Goal: Task Accomplishment & Management: Manage account settings

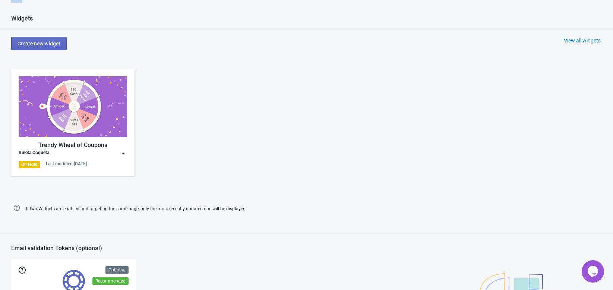
scroll to position [314, 0]
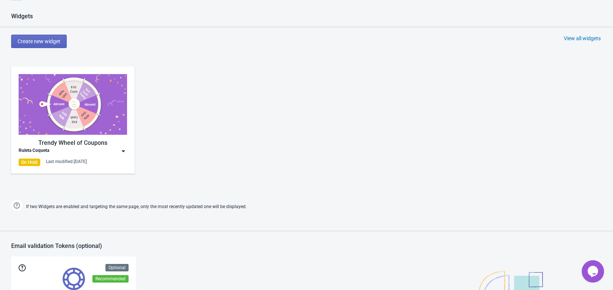
click at [124, 155] on img at bounding box center [123, 151] width 7 height 7
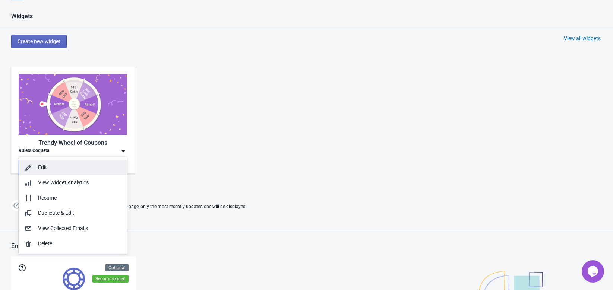
click at [59, 167] on div "Edit" at bounding box center [79, 168] width 83 height 8
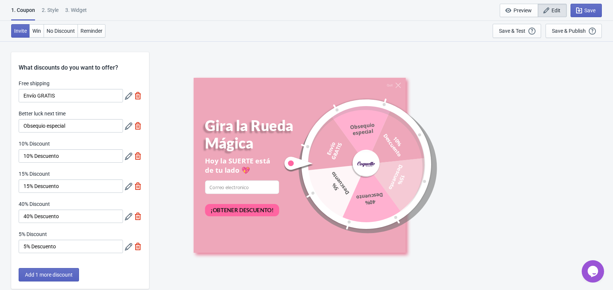
click at [129, 99] on icon at bounding box center [128, 95] width 7 height 7
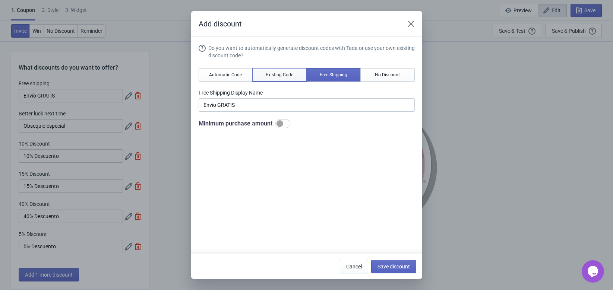
click at [280, 74] on span "Existing Code" at bounding box center [280, 75] width 28 height 6
type input "Your coupon name (5% OFF for example)"
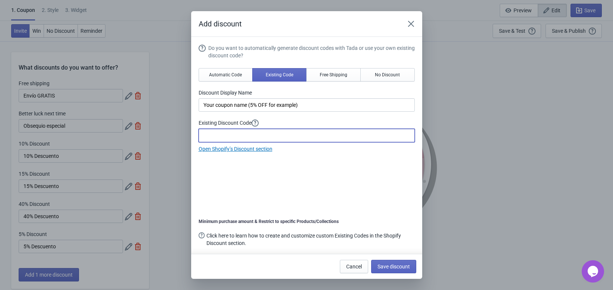
click at [231, 131] on input at bounding box center [307, 135] width 216 height 13
paste input "ENVÍOGRATISRULETACQ29"
type input "ENVÍOGRATISRULETACQ29"
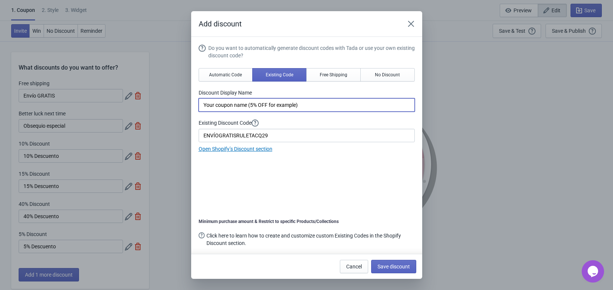
drag, startPoint x: 315, startPoint y: 106, endPoint x: 145, endPoint y: 91, distance: 171.3
click at [145, 91] on div "Add discount Do you want to automatically generate discount codes with Tada or …" at bounding box center [306, 145] width 613 height 268
type input "e"
type input "Envío GRATIS"
click at [336, 172] on div "Do you want to automatically generate discount codes with Tada or use your own …" at bounding box center [307, 152] width 216 height 217
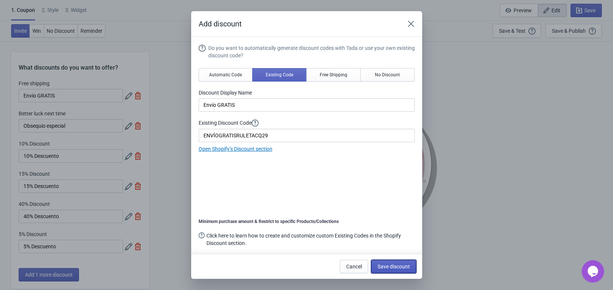
click at [391, 263] on button "Save discount" at bounding box center [393, 266] width 45 height 13
type input "Envío GRATIS"
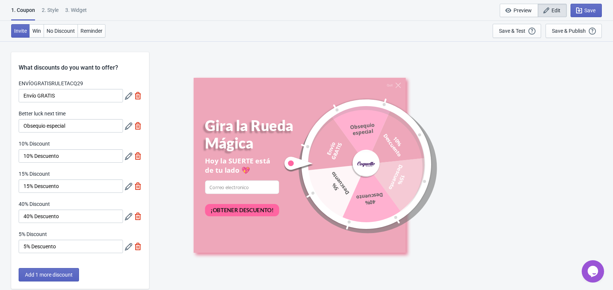
click at [125, 128] on icon at bounding box center [128, 126] width 7 height 7
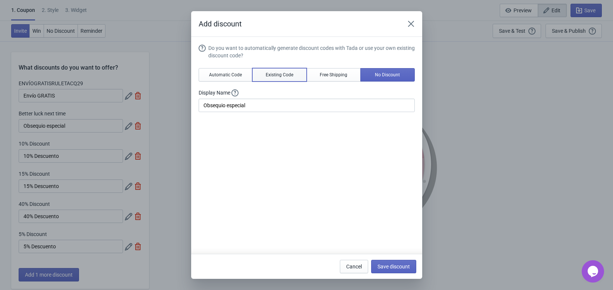
click at [269, 75] on span "Existing Code" at bounding box center [280, 75] width 28 height 6
type input "Your coupon name (5% OFF for example)"
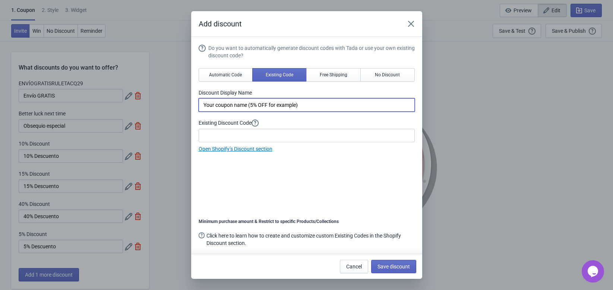
drag, startPoint x: 321, startPoint y: 102, endPoint x: 106, endPoint y: 102, distance: 214.7
click at [106, 102] on div "Add discount Do you want to automatically generate discount codes with Tada or …" at bounding box center [306, 145] width 613 height 268
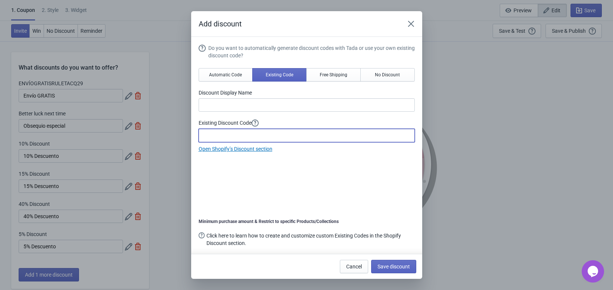
click at [226, 133] on input at bounding box center [307, 135] width 216 height 13
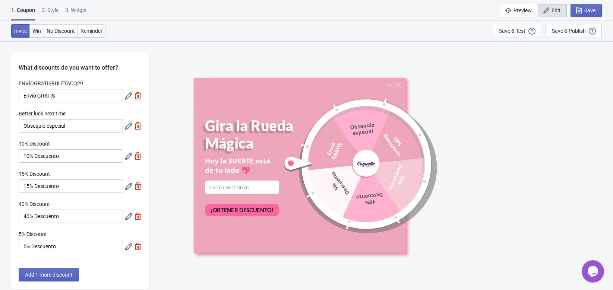
click at [125, 157] on icon at bounding box center [128, 156] width 7 height 7
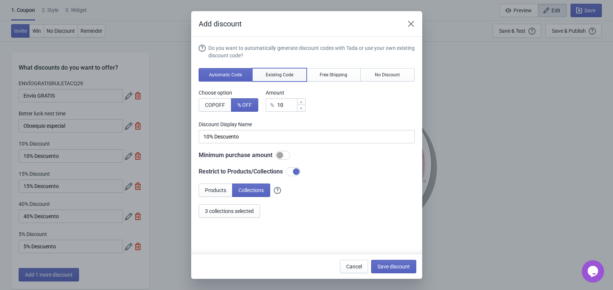
click at [285, 69] on button "Existing Code" at bounding box center [279, 74] width 54 height 13
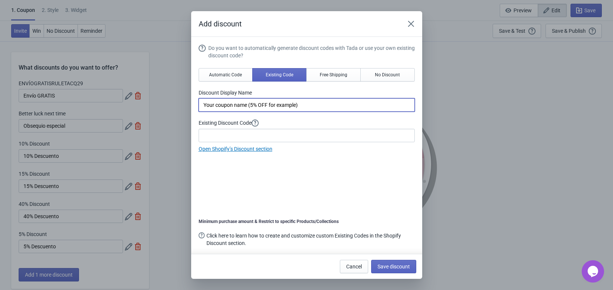
drag, startPoint x: 317, startPoint y: 106, endPoint x: 169, endPoint y: 109, distance: 147.6
click at [169, 109] on div "Add discount Do you want to automatically generate discount codes with Tada or …" at bounding box center [306, 145] width 613 height 268
type input "10% Descuento"
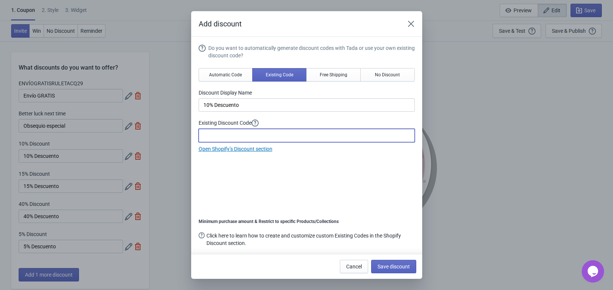
click at [210, 130] on input at bounding box center [307, 135] width 216 height 13
paste input "10%OFFCOQUETTE357"
type input "10%OFFCOQUETTE357"
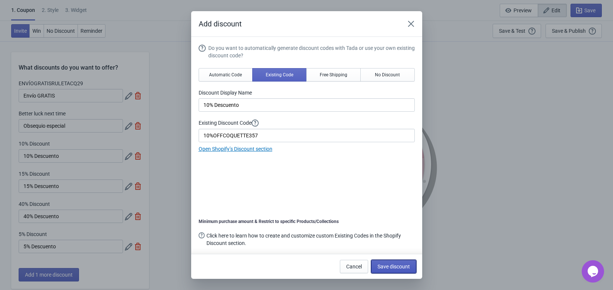
click at [400, 269] on span "Save discount" at bounding box center [394, 267] width 32 height 6
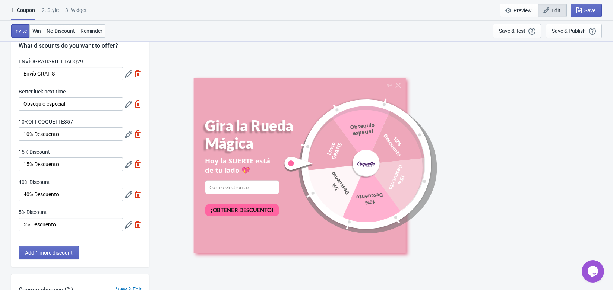
scroll to position [25, 0]
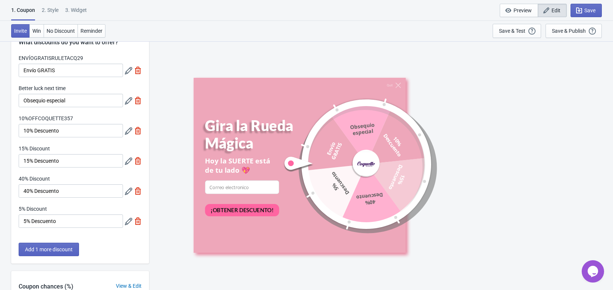
click at [130, 163] on icon at bounding box center [128, 161] width 7 height 7
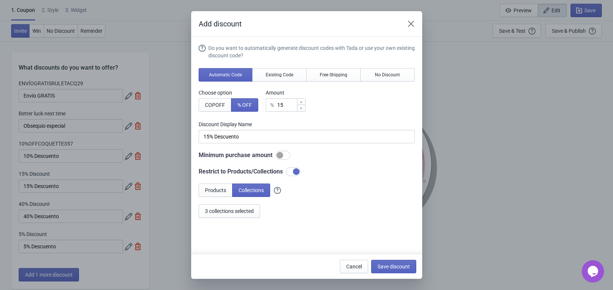
scroll to position [0, 0]
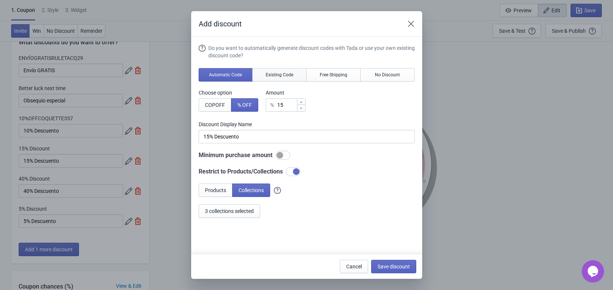
click at [278, 74] on span "Existing Code" at bounding box center [280, 75] width 28 height 6
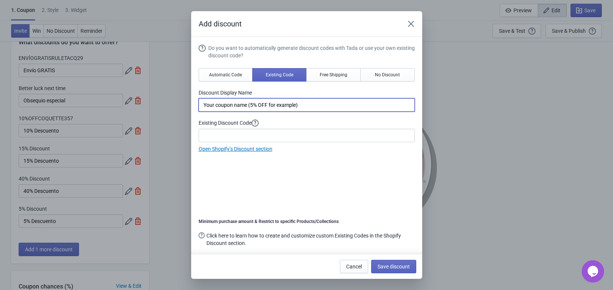
drag, startPoint x: 309, startPoint y: 106, endPoint x: 162, endPoint y: 108, distance: 146.5
click at [162, 108] on div "Add discount Do you want to automatically generate discount codes with Tada or …" at bounding box center [306, 145] width 613 height 268
type input "15% Descuento"
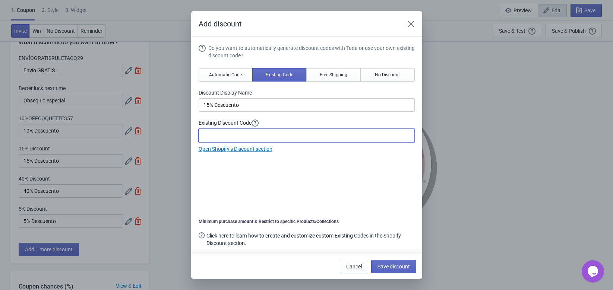
click at [209, 131] on input at bounding box center [307, 135] width 216 height 13
paste input "10%OFFCOQUETTE357"
type input "10%OFFCOQUETTE357"
click at [343, 163] on div "Do you want to automatically generate discount codes with Tada or use your own …" at bounding box center [307, 152] width 216 height 217
click at [215, 134] on input "10%OFFCOQUETTE357" at bounding box center [307, 135] width 216 height 13
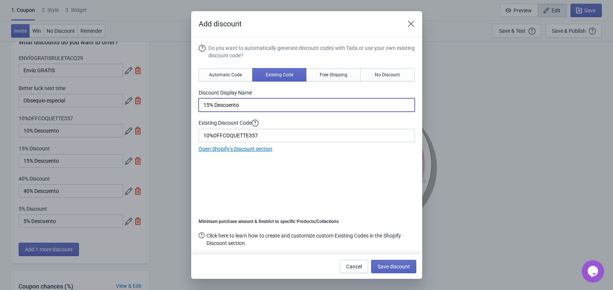
click at [213, 104] on input "15% Descuento" at bounding box center [307, 104] width 216 height 13
type input "10% Descuento"
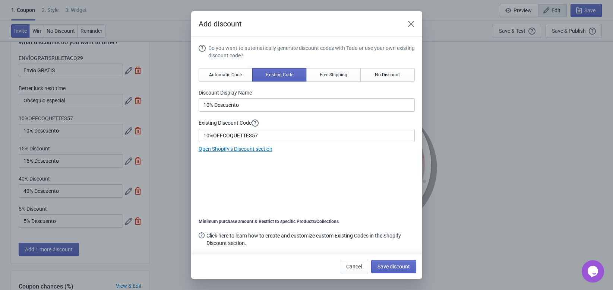
click at [332, 228] on div "Minimum purchase amount & Restrict to specific Products/Collections Click here …" at bounding box center [307, 233] width 216 height 28
click at [390, 267] on span "Save discount" at bounding box center [394, 267] width 32 height 6
type input "10% Descuento"
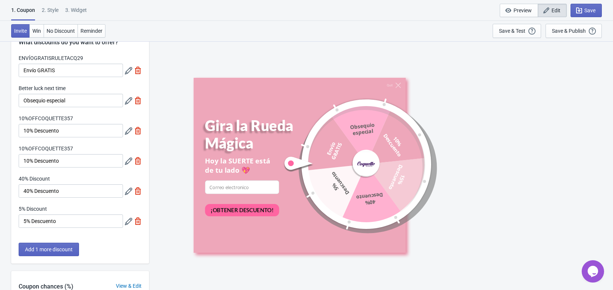
click at [126, 135] on icon at bounding box center [128, 130] width 7 height 7
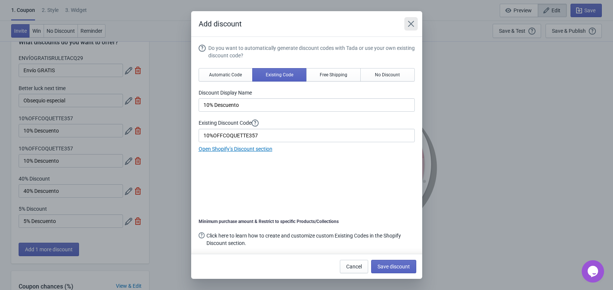
click at [411, 22] on icon "Close" at bounding box center [410, 23] width 7 height 7
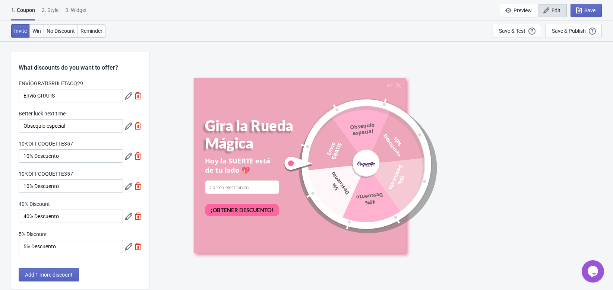
scroll to position [25, 0]
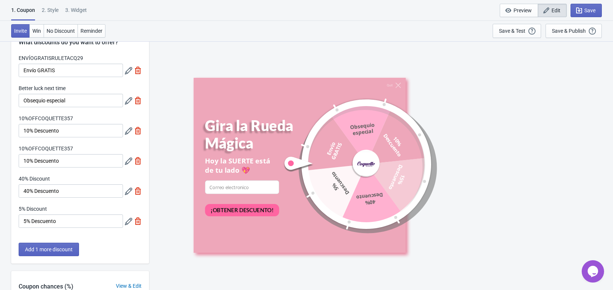
click at [130, 161] on icon at bounding box center [128, 161] width 7 height 7
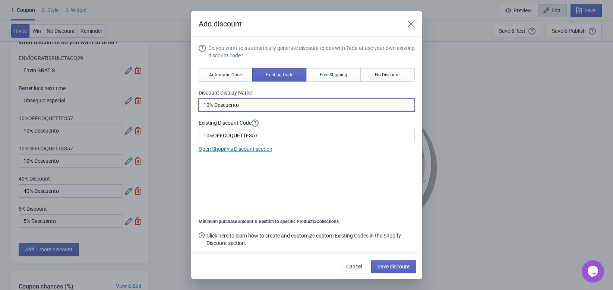
click at [205, 106] on input "10% Descuento" at bounding box center [307, 104] width 216 height 13
type input "20% Descuento"
click at [214, 138] on input "10%OFFCOQUETTE357" at bounding box center [307, 135] width 216 height 13
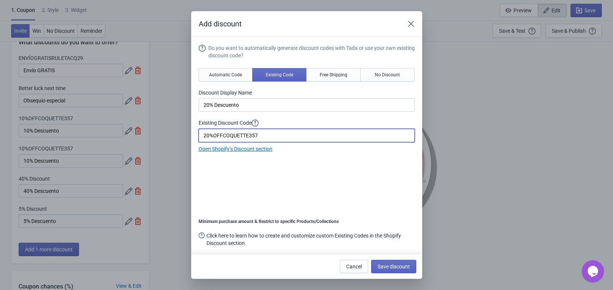
type input "20%OFFCOQUETTE357"
click at [274, 175] on div "Do you want to automatically generate discount codes with Tada or use your own …" at bounding box center [307, 152] width 216 height 217
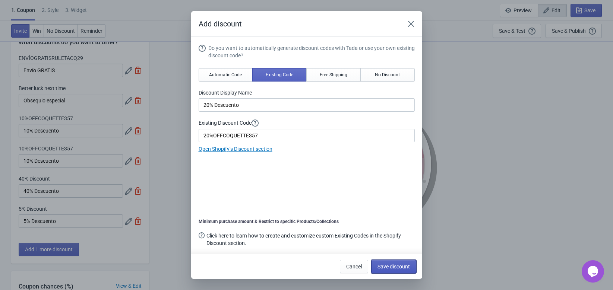
click at [389, 263] on button "Save discount" at bounding box center [393, 266] width 45 height 13
type input "20% Descuento"
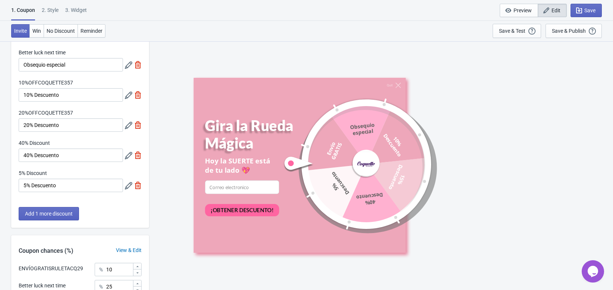
scroll to position [62, 0]
click at [126, 157] on icon at bounding box center [128, 154] width 7 height 7
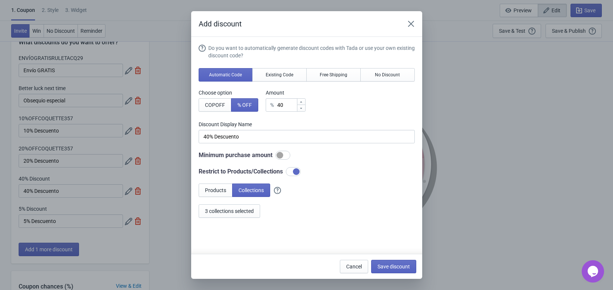
scroll to position [0, 0]
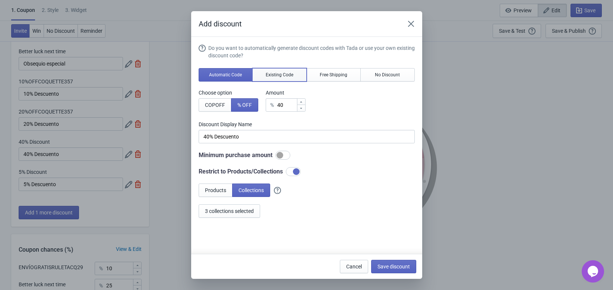
click at [274, 70] on button "Existing Code" at bounding box center [279, 74] width 54 height 13
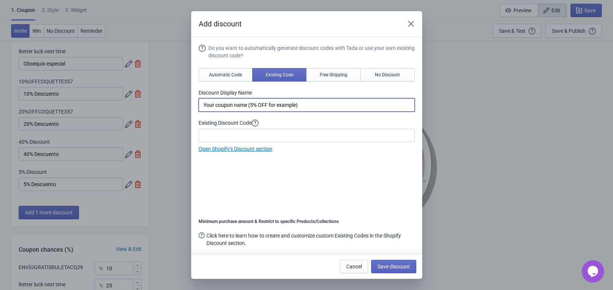
drag, startPoint x: 310, startPoint y: 105, endPoint x: 204, endPoint y: 102, distance: 105.5
click at [204, 102] on input "Your coupon name (5% OFF for example)" at bounding box center [307, 104] width 216 height 13
type input "40% Descuento"
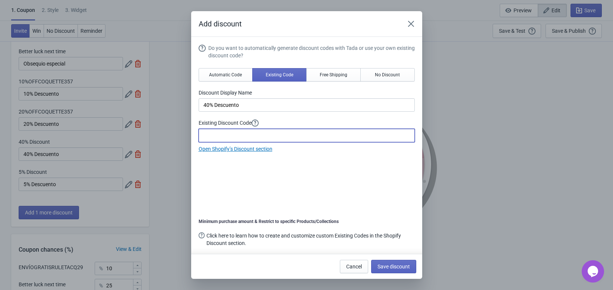
click at [227, 138] on input at bounding box center [307, 135] width 216 height 13
paste input "10%OFFCOQUETTE357"
type input "40%OFFCOQUETTE357"
click at [255, 161] on div "Do you want to automatically generate discount codes with Tada or use your own …" at bounding box center [307, 152] width 216 height 217
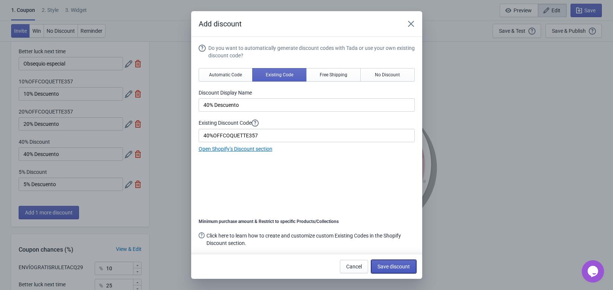
click at [389, 268] on span "Save discount" at bounding box center [394, 267] width 32 height 6
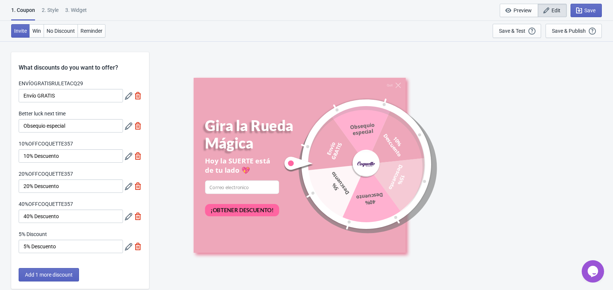
scroll to position [62, 0]
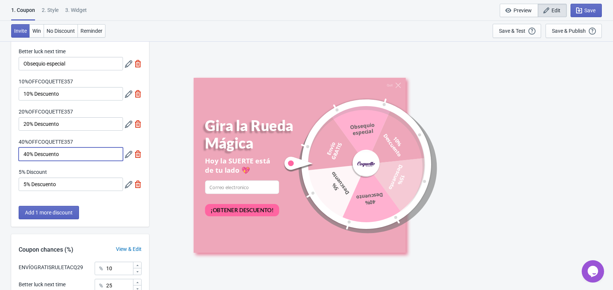
click at [32, 152] on input "40% Descuento" at bounding box center [71, 154] width 104 height 13
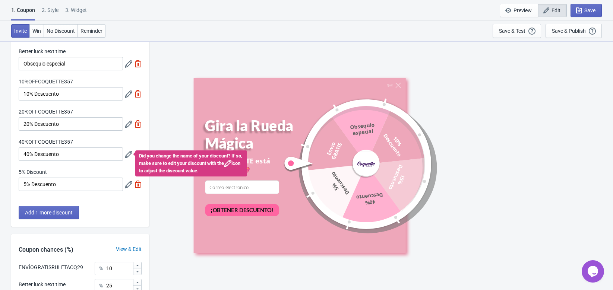
click at [125, 158] on icon at bounding box center [128, 154] width 7 height 7
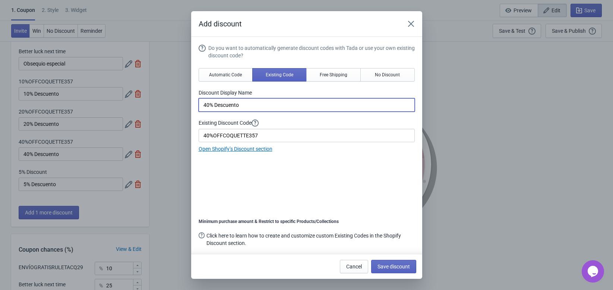
click at [205, 105] on input "40% Descuento" at bounding box center [307, 104] width 216 height 13
type input "50% Descuento"
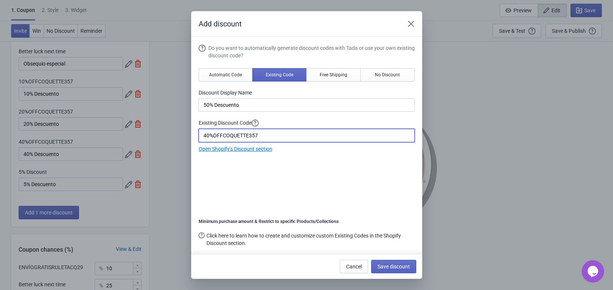
click at [208, 134] on input "40%OFFCOQUETTE357" at bounding box center [307, 135] width 216 height 13
type input "50%OFFCOQUETTE357"
click at [396, 264] on span "Save discount" at bounding box center [394, 267] width 32 height 6
type input "50% Descuento"
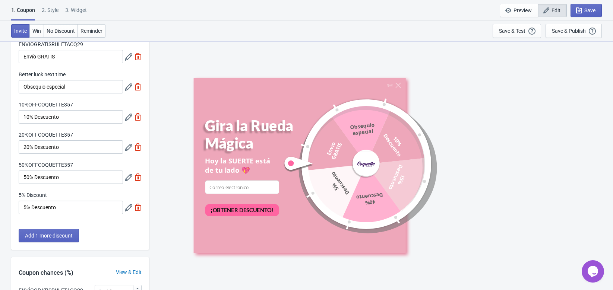
scroll to position [40, 0]
click at [128, 56] on icon at bounding box center [128, 55] width 7 height 7
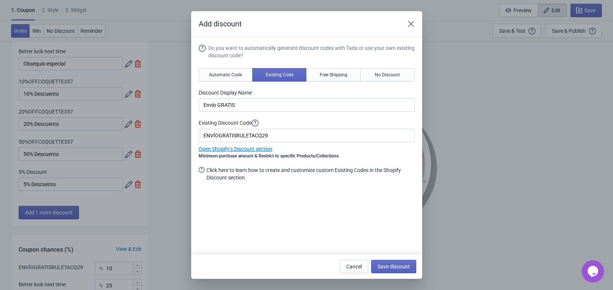
scroll to position [0, 0]
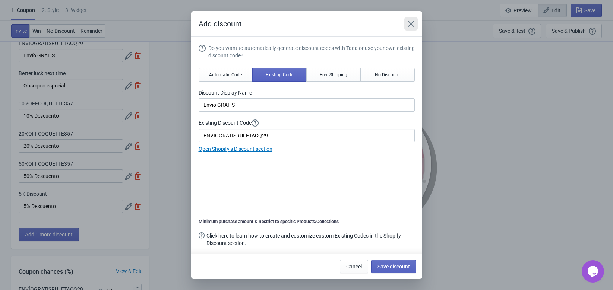
click at [413, 25] on icon "Close" at bounding box center [410, 23] width 7 height 7
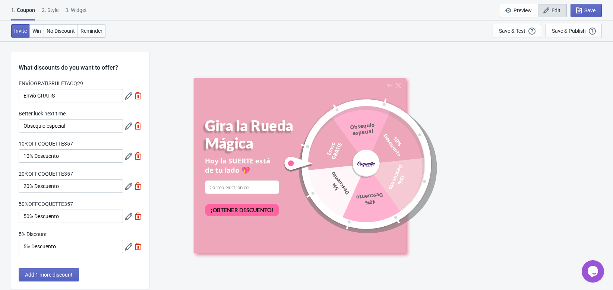
scroll to position [40, 0]
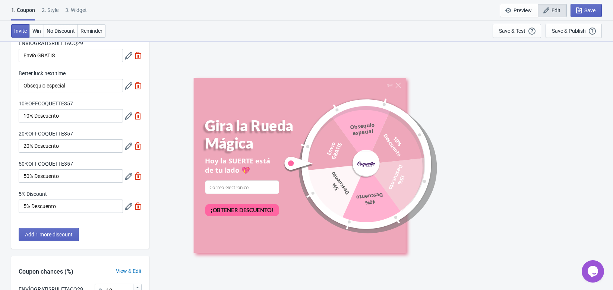
click at [130, 88] on icon at bounding box center [128, 85] width 7 height 7
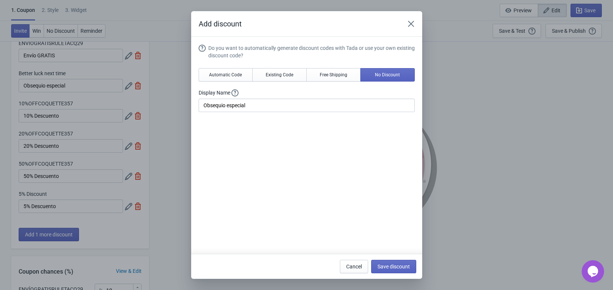
scroll to position [0, 0]
click at [414, 21] on icon "Close" at bounding box center [410, 23] width 7 height 7
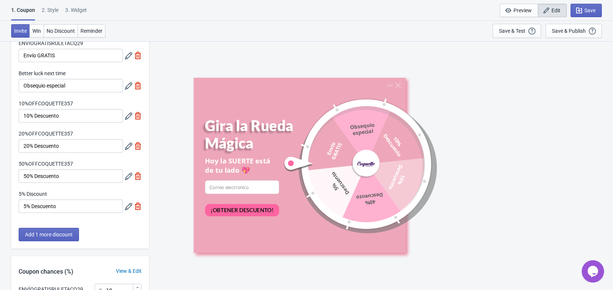
click at [127, 113] on icon at bounding box center [128, 116] width 7 height 7
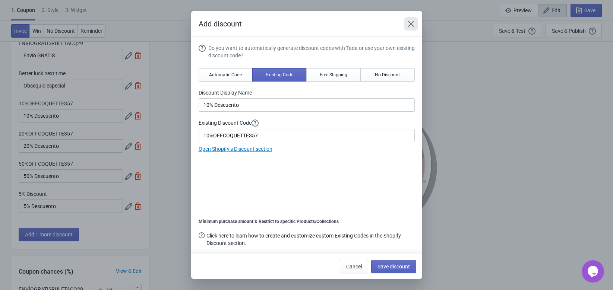
click at [412, 26] on icon "Close" at bounding box center [410, 23] width 7 height 7
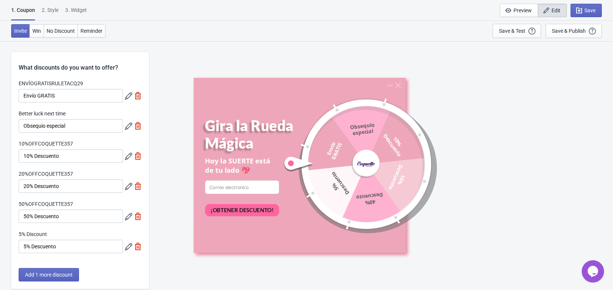
scroll to position [40, 0]
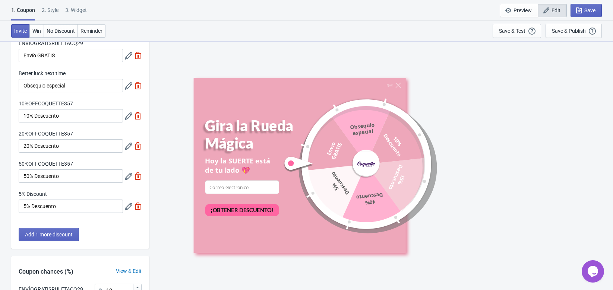
click at [127, 148] on icon at bounding box center [128, 146] width 7 height 7
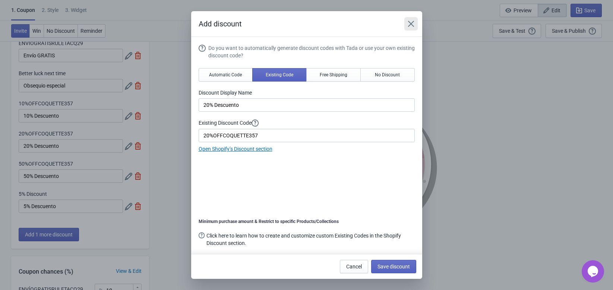
click at [415, 25] on icon "Close" at bounding box center [410, 23] width 7 height 7
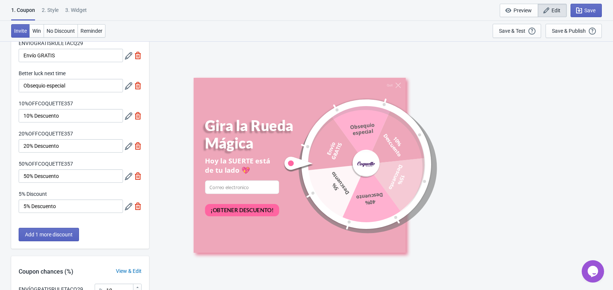
click at [128, 119] on icon at bounding box center [128, 116] width 7 height 7
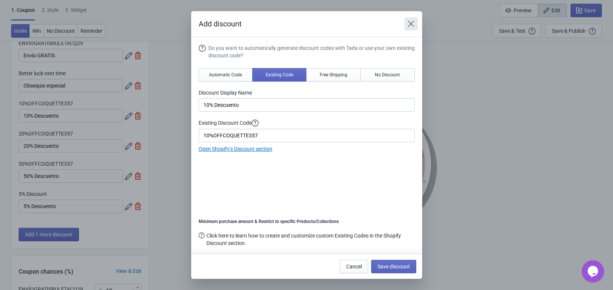
click at [413, 25] on icon "Close" at bounding box center [410, 23] width 7 height 7
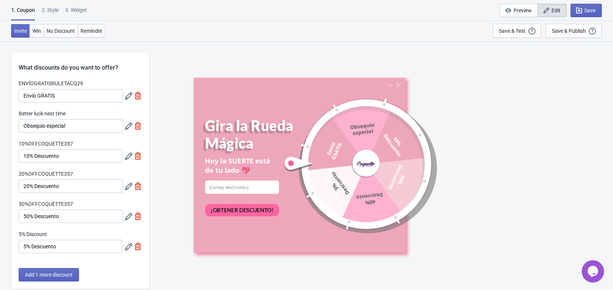
scroll to position [40, 0]
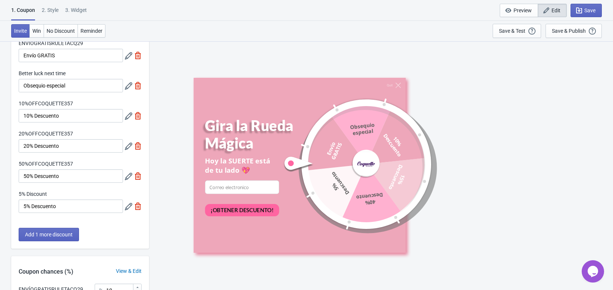
click at [128, 174] on icon at bounding box center [128, 176] width 7 height 7
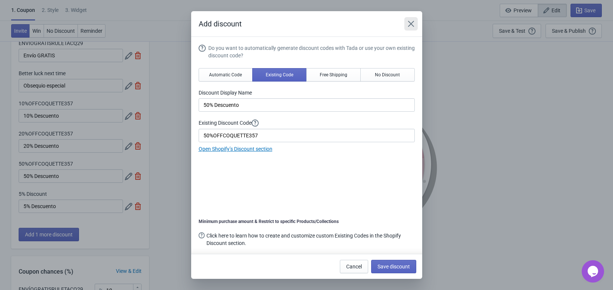
click at [413, 23] on icon "Close" at bounding box center [410, 23] width 7 height 7
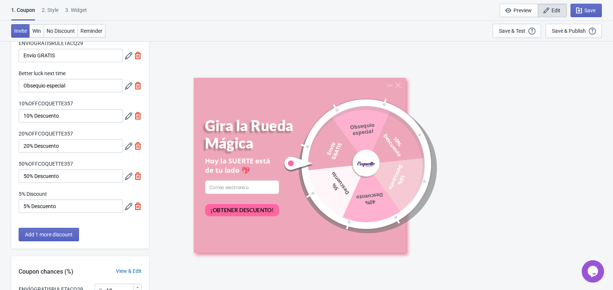
click at [125, 209] on div "5% Discount 5% Descuento" at bounding box center [80, 201] width 123 height 23
click at [127, 209] on icon at bounding box center [128, 206] width 7 height 7
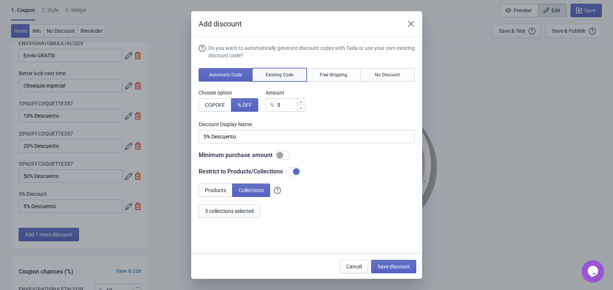
click at [268, 79] on button "Existing Code" at bounding box center [279, 74] width 54 height 13
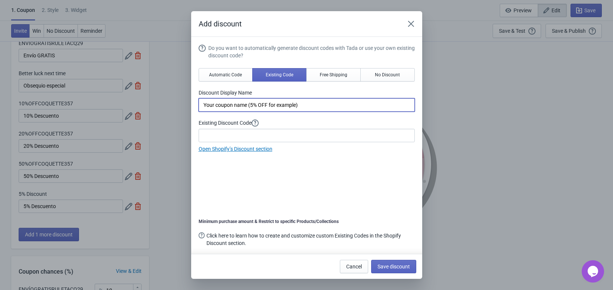
drag, startPoint x: 311, startPoint y: 105, endPoint x: 59, endPoint y: 122, distance: 252.9
click at [59, 122] on div "Add discount Do you want to automatically generate discount codes with Tada or …" at bounding box center [306, 145] width 613 height 268
paste input "10%OFFCOQUETTE357"
type input "5%OFFCOQUETTE357"
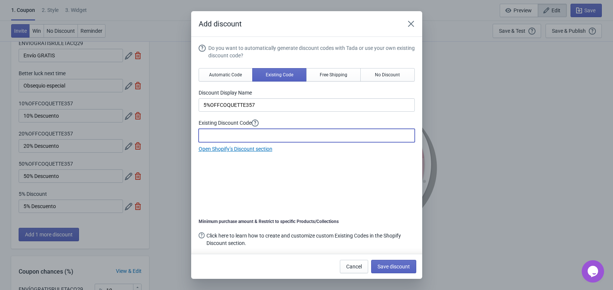
click at [239, 137] on input at bounding box center [307, 135] width 216 height 13
paste input "5%OFFCOQUETTE357"
type input "5%OFFCOQUETTE357"
click at [252, 183] on div "Do you want to automatically generate discount codes with Tada or use your own …" at bounding box center [307, 152] width 216 height 217
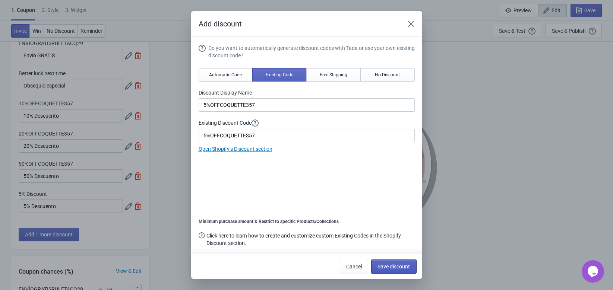
click at [397, 266] on span "Save discount" at bounding box center [394, 267] width 32 height 6
type input "5%OFFCOQUETTE357"
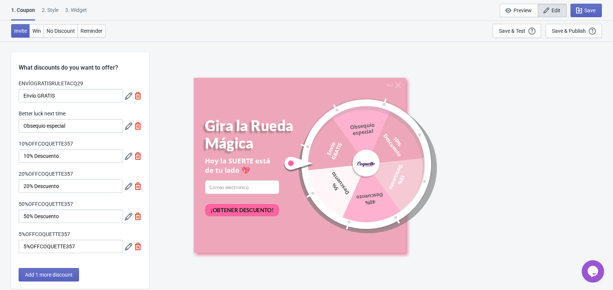
scroll to position [40, 0]
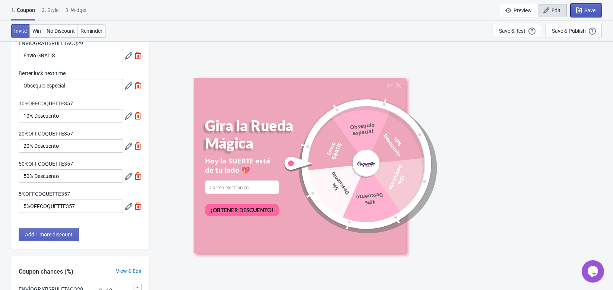
click at [593, 11] on span "Save" at bounding box center [589, 10] width 11 height 6
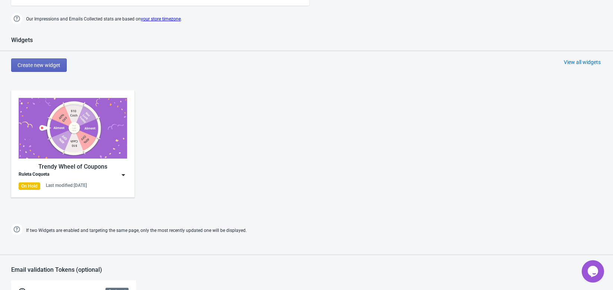
scroll to position [295, 0]
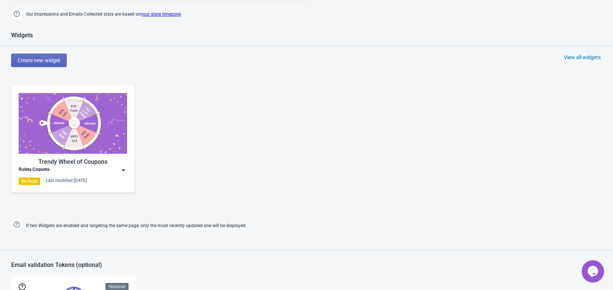
click at [124, 169] on img at bounding box center [123, 170] width 7 height 7
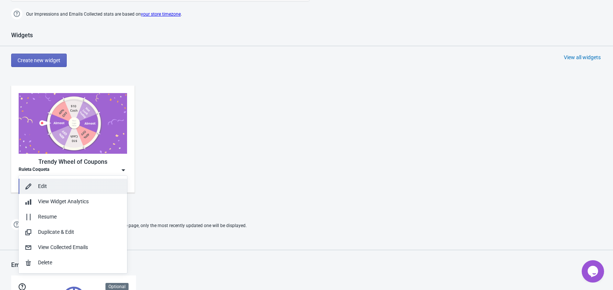
click at [85, 185] on div "Edit" at bounding box center [79, 187] width 83 height 8
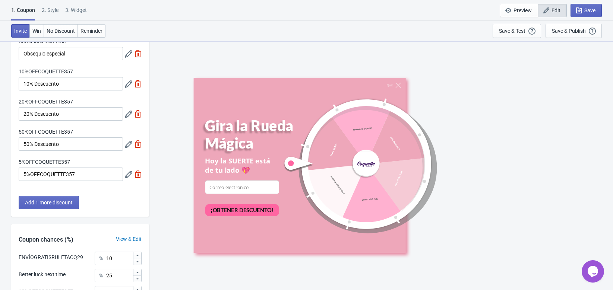
scroll to position [73, 0]
click at [127, 175] on icon at bounding box center [128, 174] width 7 height 7
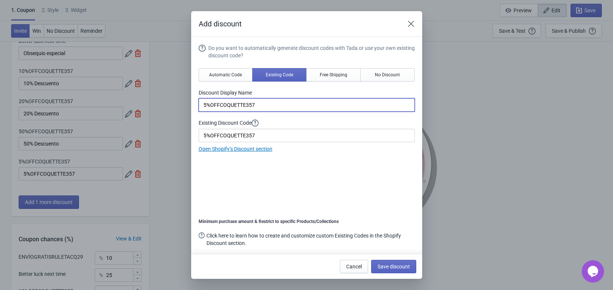
click at [270, 105] on input "5%OFFCOQUETTE357" at bounding box center [307, 104] width 216 height 13
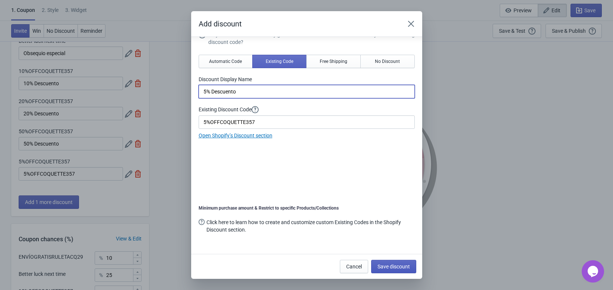
type input "5% Descuento"
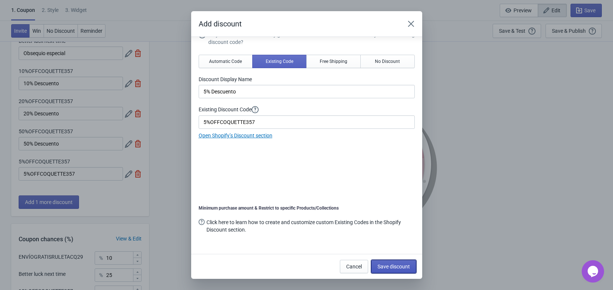
click at [385, 264] on span "Save discount" at bounding box center [394, 267] width 32 height 6
type input "5% Descuento"
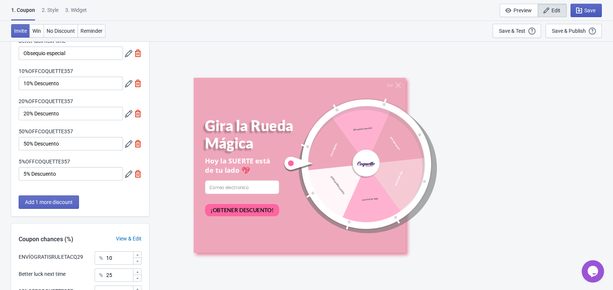
click at [584, 8] on span "Save" at bounding box center [586, 10] width 19 height 7
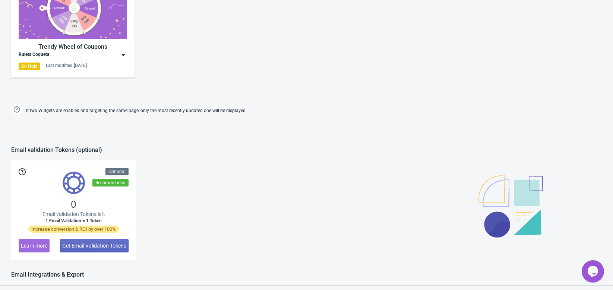
scroll to position [422, 0]
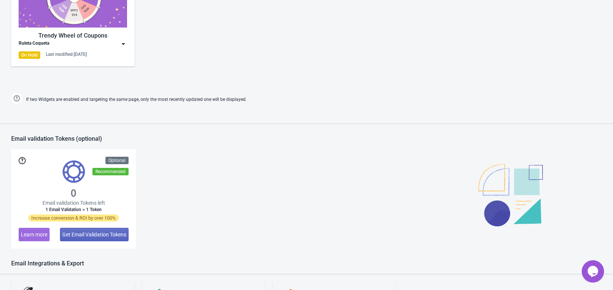
click at [123, 42] on img at bounding box center [123, 43] width 7 height 7
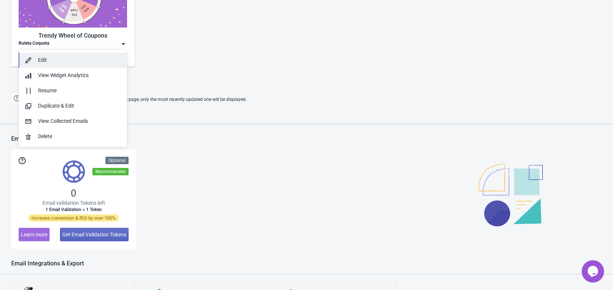
click at [78, 57] on div "Edit" at bounding box center [79, 60] width 83 height 8
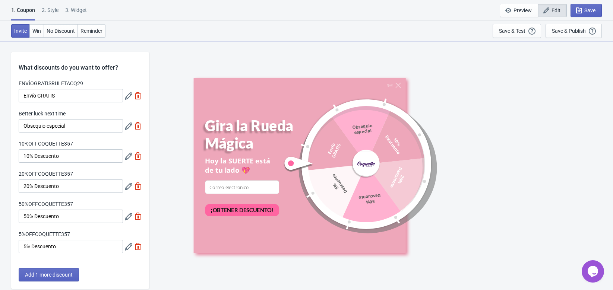
click at [128, 98] on icon at bounding box center [128, 95] width 7 height 7
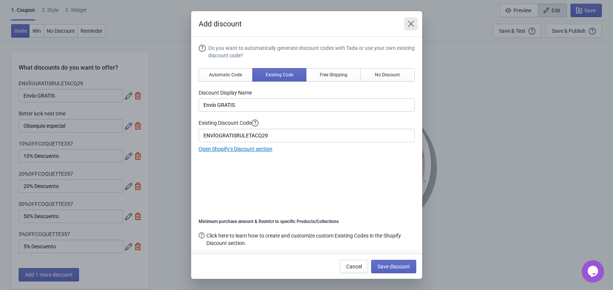
click at [409, 24] on icon "Close" at bounding box center [410, 23] width 7 height 7
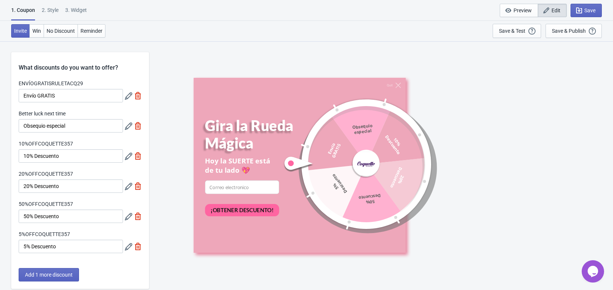
click at [126, 127] on icon at bounding box center [128, 126] width 7 height 7
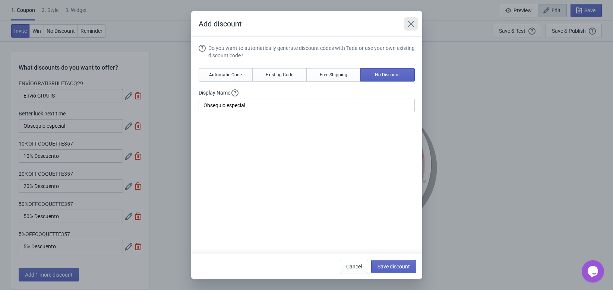
click at [413, 26] on icon "Close" at bounding box center [410, 23] width 7 height 7
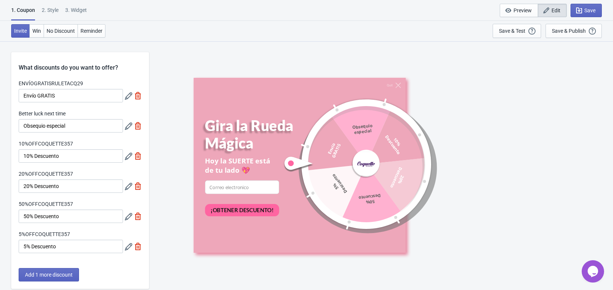
click at [127, 158] on icon at bounding box center [128, 156] width 7 height 7
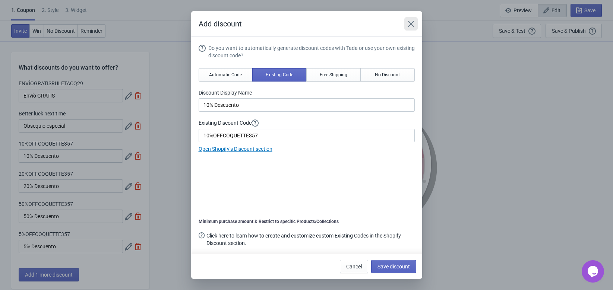
click at [414, 25] on icon "Close" at bounding box center [410, 23] width 7 height 7
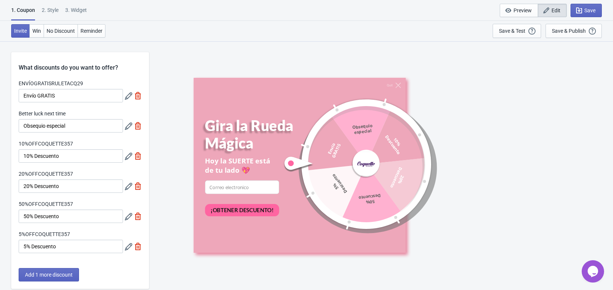
click at [127, 186] on icon at bounding box center [128, 186] width 7 height 7
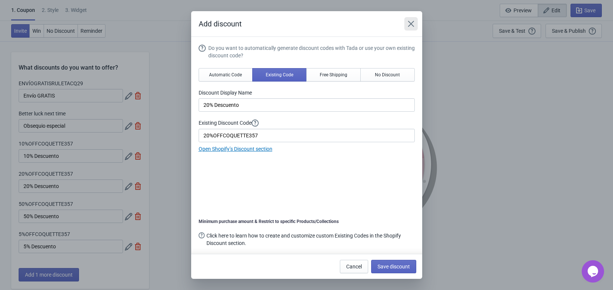
click at [412, 26] on icon "Close" at bounding box center [410, 23] width 7 height 7
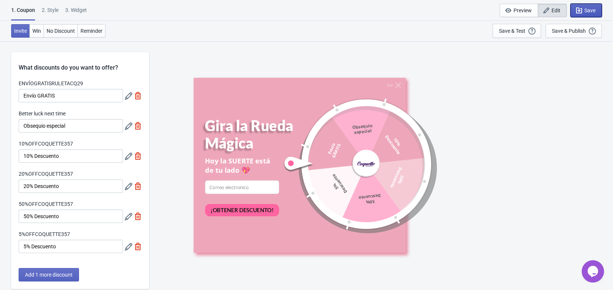
click at [594, 15] on button "Save" at bounding box center [586, 10] width 31 height 13
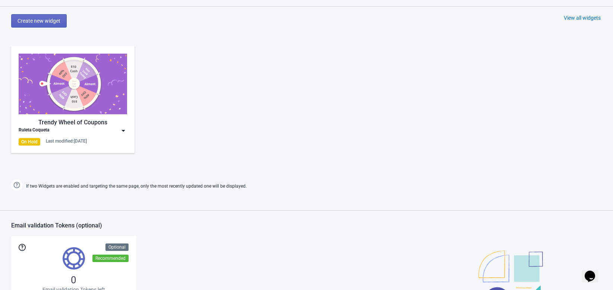
scroll to position [362, 0]
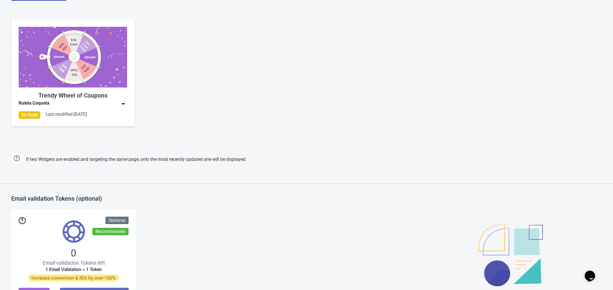
click at [126, 100] on div "Trendy Wheel of Coupons" at bounding box center [73, 95] width 108 height 9
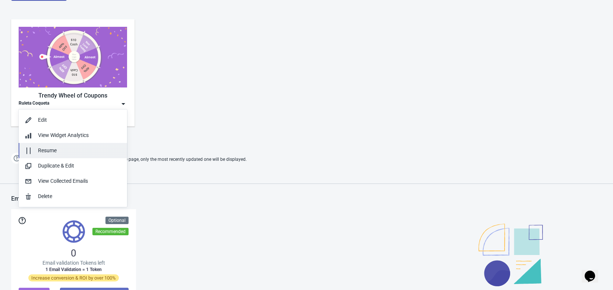
click at [55, 147] on div "Resume" at bounding box center [79, 151] width 83 height 8
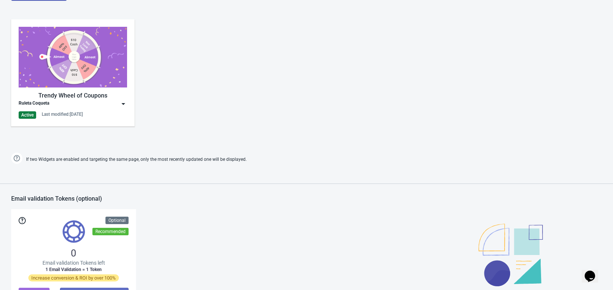
click at [184, 129] on div "Trendy Wheel of Coupons Ruleta Coqueta Active Last modified: [DATE]" at bounding box center [306, 79] width 613 height 134
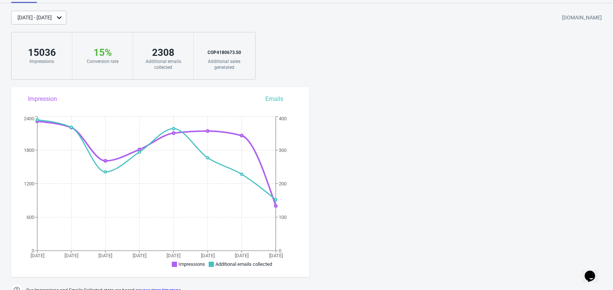
scroll to position [0, 0]
